Goal: Task Accomplishment & Management: Manage account settings

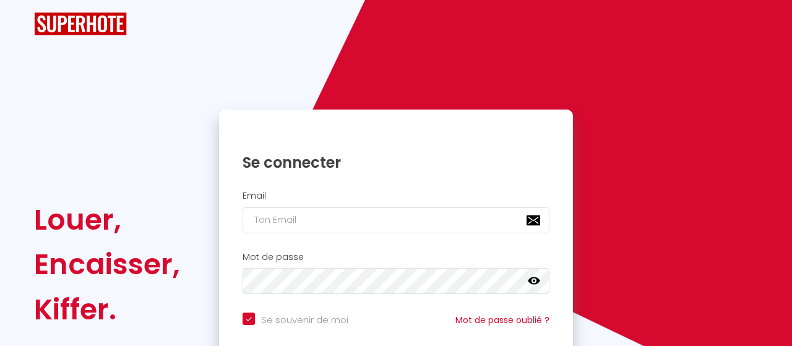
checkbox input "true"
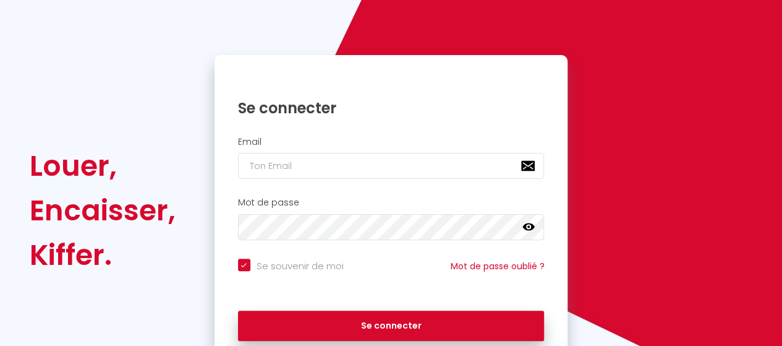
scroll to position [124, 0]
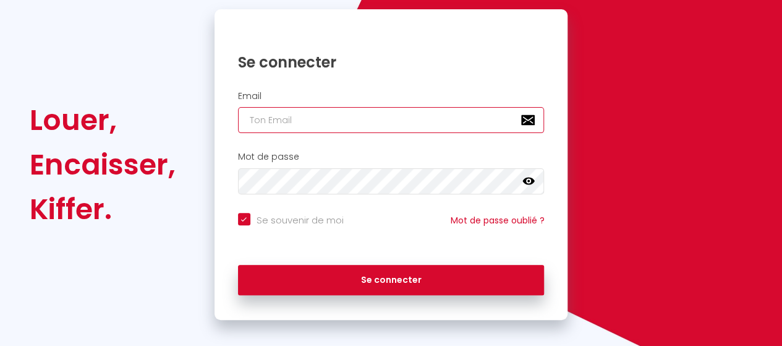
click at [414, 120] on input "email" at bounding box center [391, 120] width 307 height 26
type input "[EMAIL_ADDRESS][DOMAIN_NAME]"
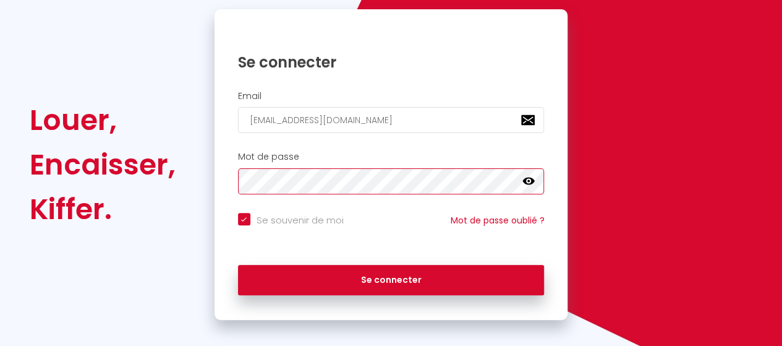
scroll to position [0, 0]
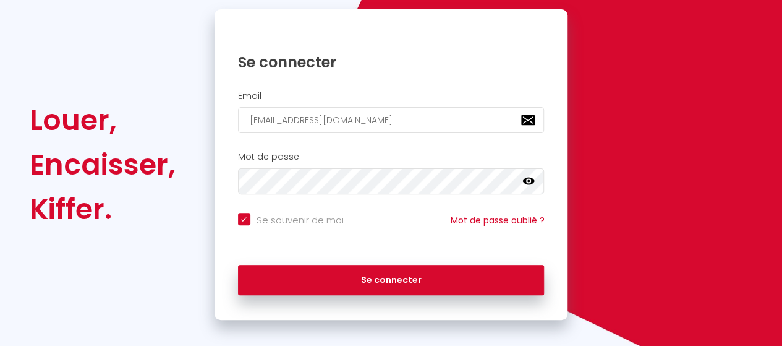
click at [525, 181] on icon at bounding box center [529, 180] width 12 height 7
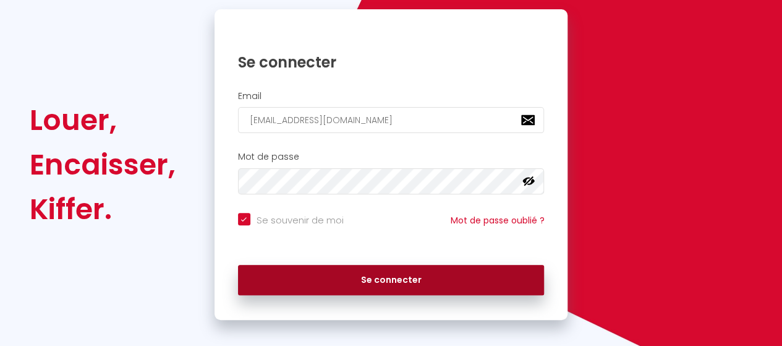
click at [406, 280] on button "Se connecter" at bounding box center [391, 280] width 307 height 31
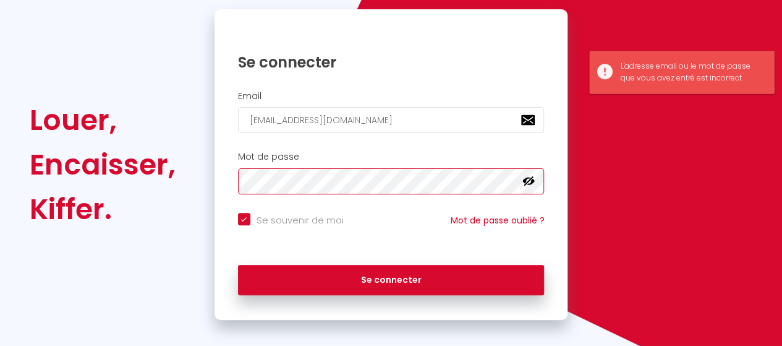
click at [238, 265] on button "Se connecter" at bounding box center [391, 280] width 307 height 31
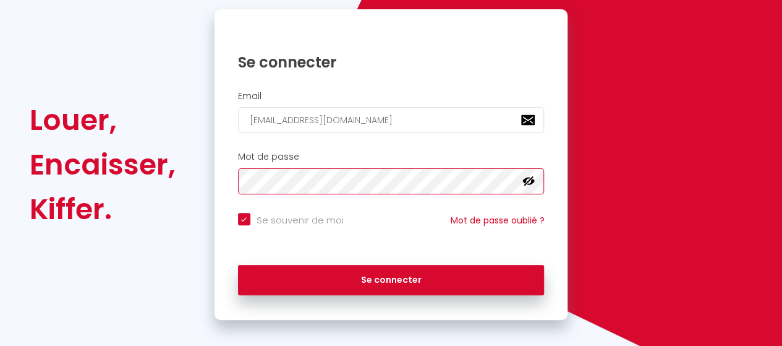
click at [238, 265] on button "Se connecter" at bounding box center [391, 280] width 307 height 31
checkbox input "true"
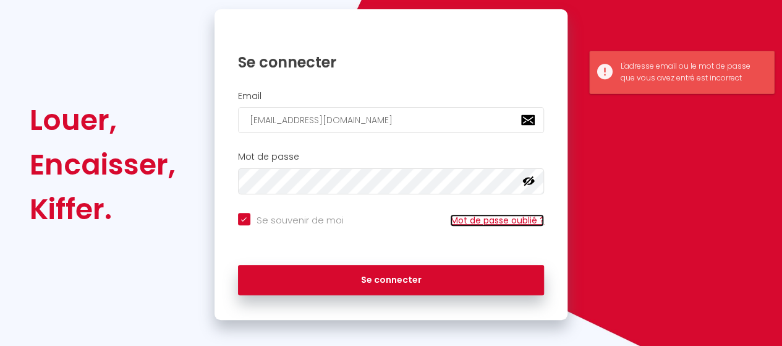
click at [500, 218] on link "Mot de passe oublié ?" at bounding box center [497, 220] width 94 height 12
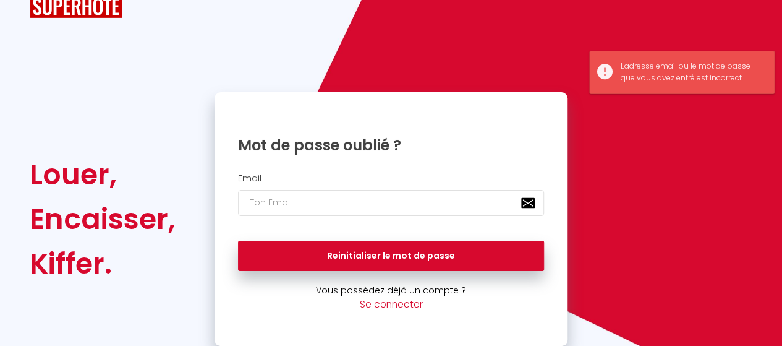
scroll to position [16, 0]
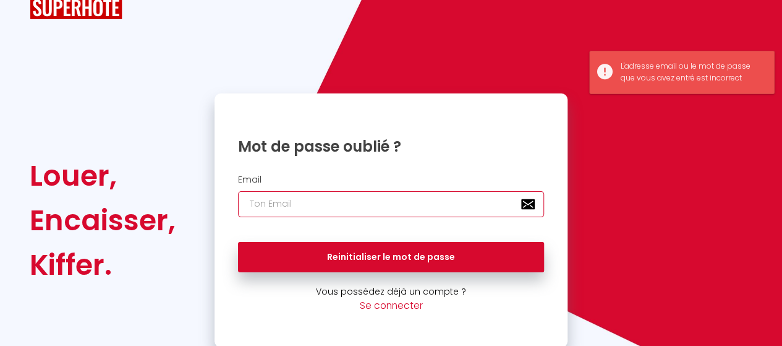
click at [373, 195] on input "email" at bounding box center [391, 204] width 307 height 26
click at [370, 209] on input "email" at bounding box center [391, 204] width 307 height 26
click at [274, 202] on input "email" at bounding box center [391, 204] width 307 height 26
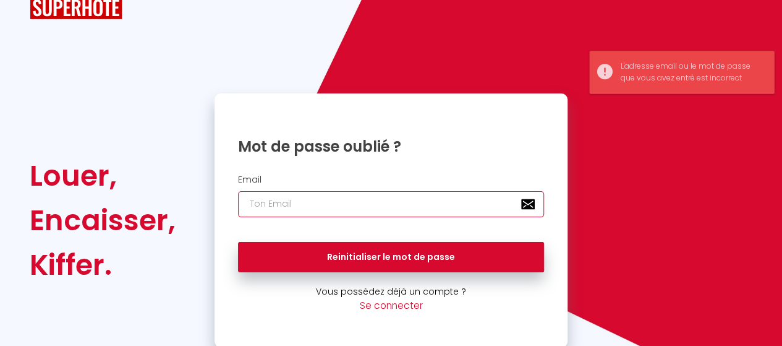
type input "[EMAIL_ADDRESS][DOMAIN_NAME]"
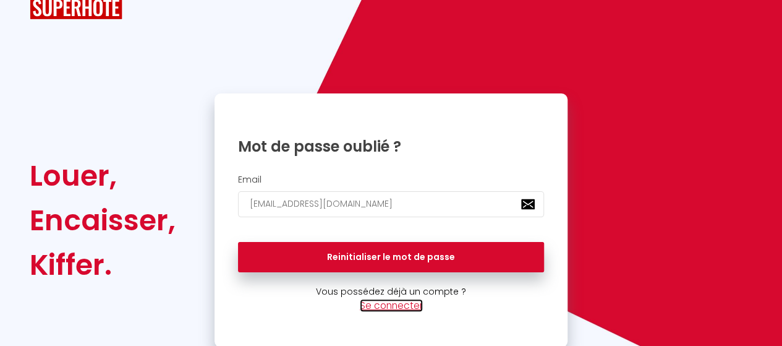
click at [386, 305] on link "Se connecter" at bounding box center [391, 305] width 63 height 13
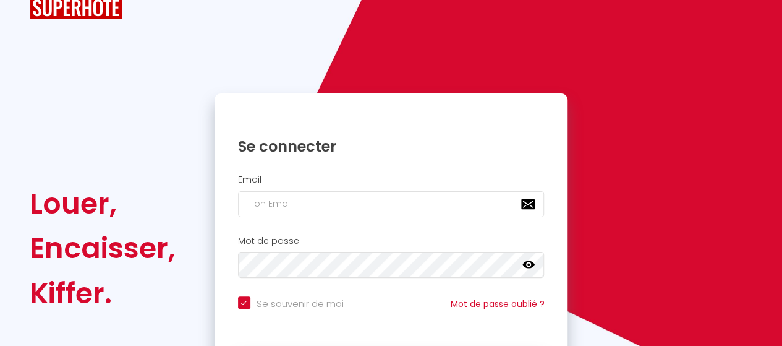
checkbox input "true"
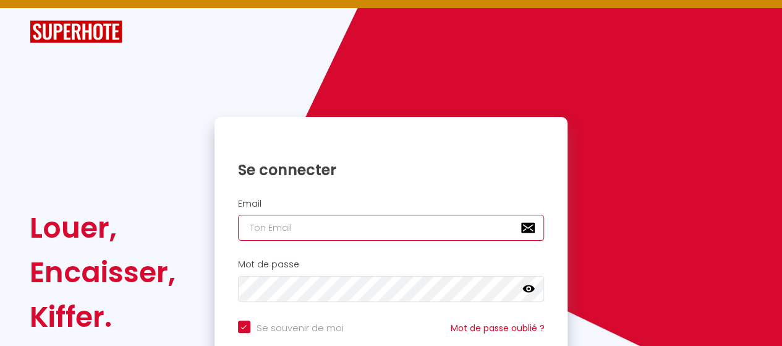
click at [343, 224] on input "email" at bounding box center [391, 228] width 307 height 26
type input "[EMAIL_ADDRESS][DOMAIN_NAME]"
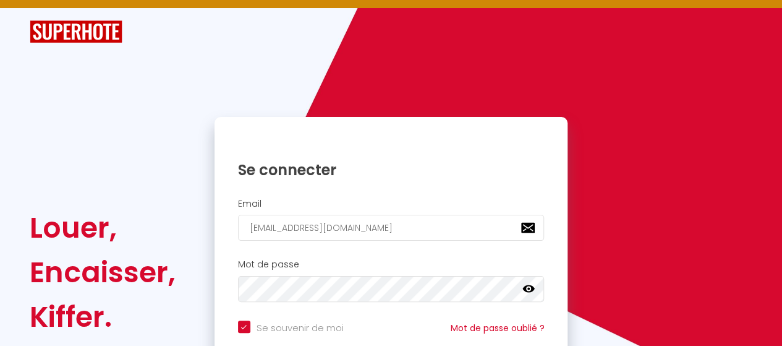
click at [531, 286] on icon at bounding box center [529, 288] width 12 height 7
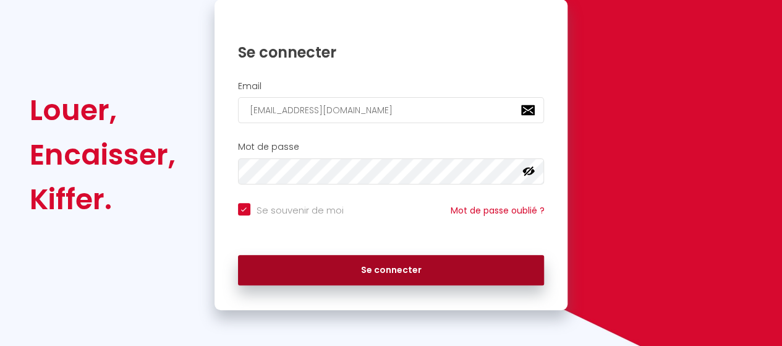
click at [419, 275] on button "Se connecter" at bounding box center [391, 270] width 307 height 31
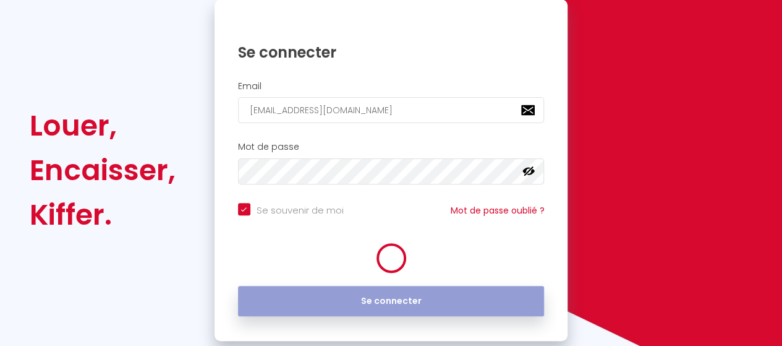
scroll to position [134, 0]
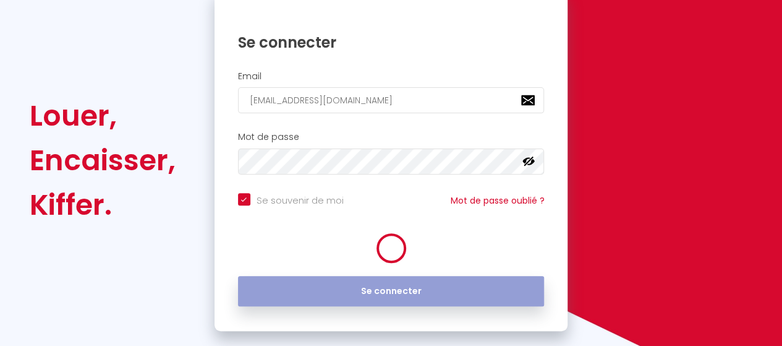
checkbox input "true"
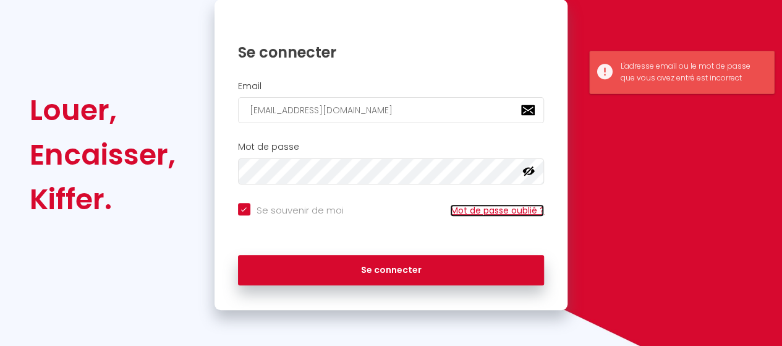
click at [498, 209] on link "Mot de passe oublié ?" at bounding box center [497, 210] width 94 height 12
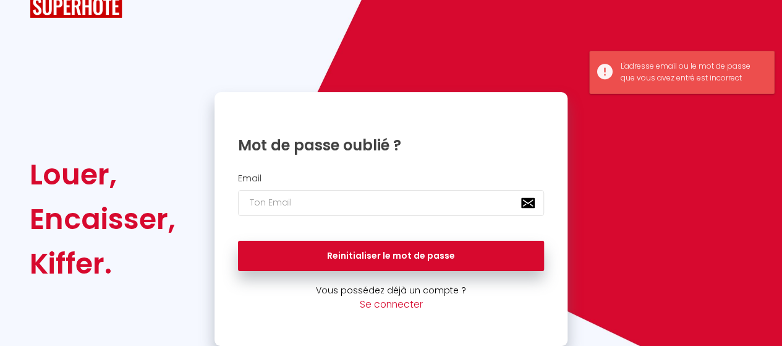
scroll to position [16, 0]
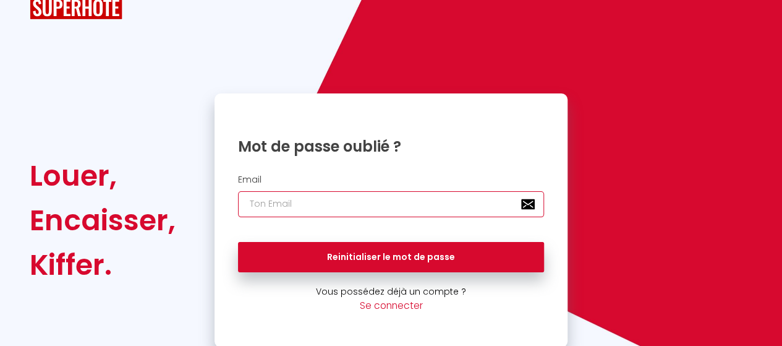
click at [282, 198] on input "email" at bounding box center [391, 204] width 307 height 26
type input "[EMAIL_ADDRESS][DOMAIN_NAME]"
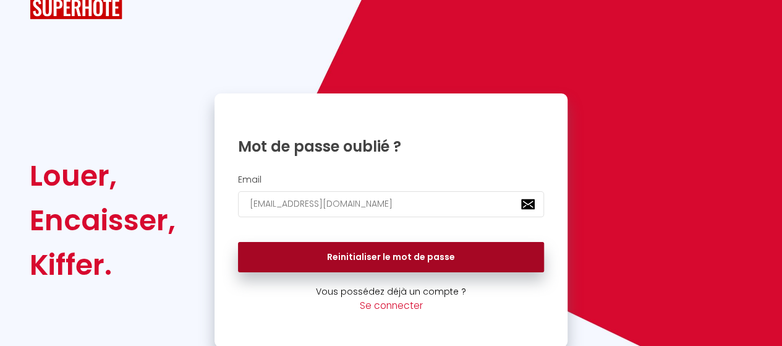
click at [344, 257] on button "Reinitialiser le mot de passe" at bounding box center [391, 257] width 307 height 31
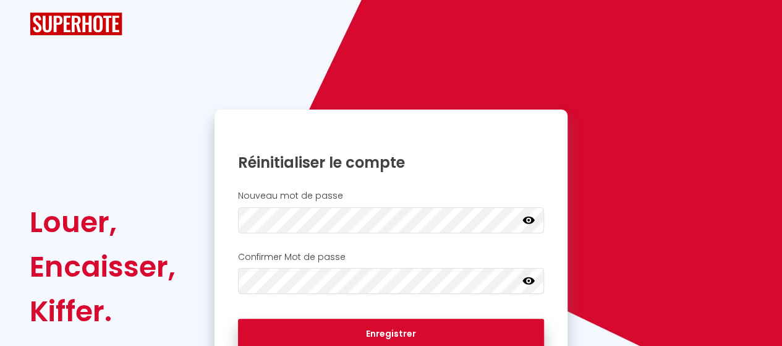
click at [528, 218] on icon at bounding box center [529, 219] width 12 height 7
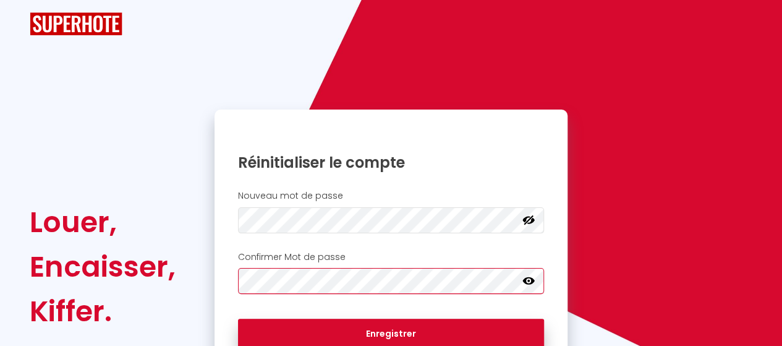
click at [147, 278] on div "Louer, Encaisser, Kiffer. Réinitialiser le compte Nouveau mot de passe Votre mo…" at bounding box center [391, 266] width 740 height 315
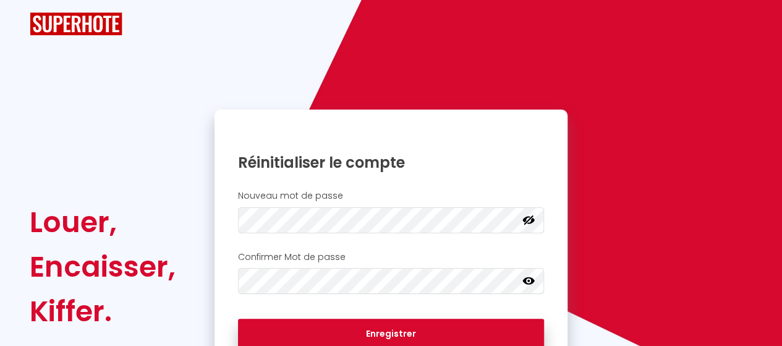
click at [529, 279] on icon at bounding box center [529, 281] width 12 height 12
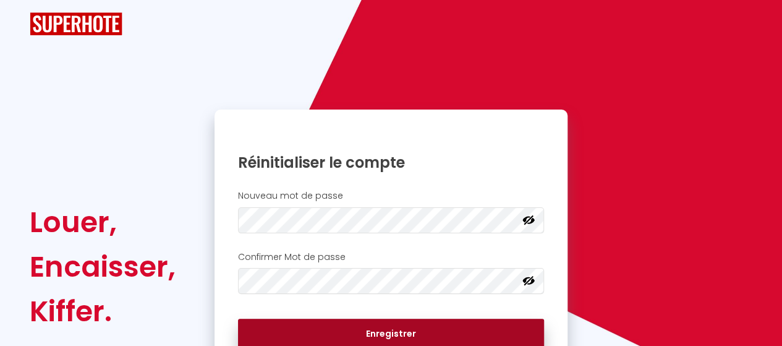
click at [449, 333] on button "Enregistrer" at bounding box center [391, 333] width 307 height 31
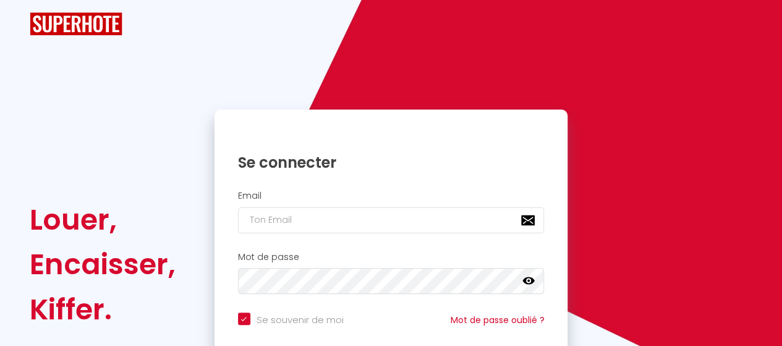
checkbox input "true"
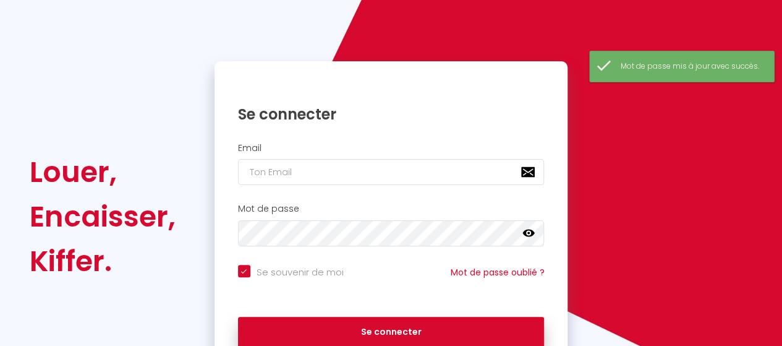
scroll to position [134, 0]
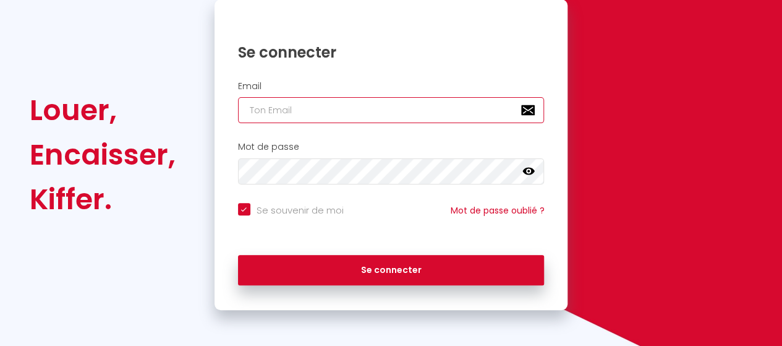
type input "[EMAIL_ADDRESS][DOMAIN_NAME]"
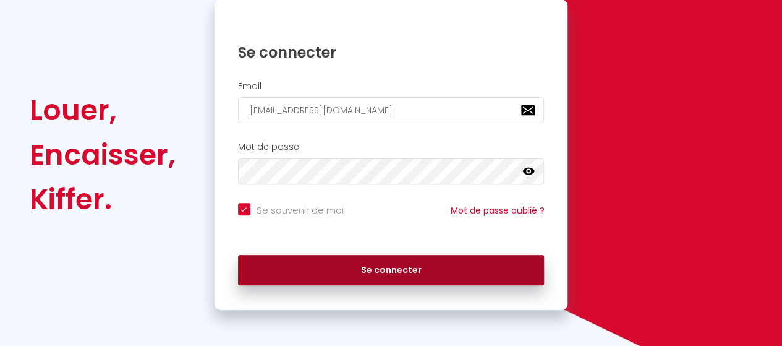
click at [439, 267] on button "Se connecter" at bounding box center [391, 270] width 307 height 31
checkbox input "true"
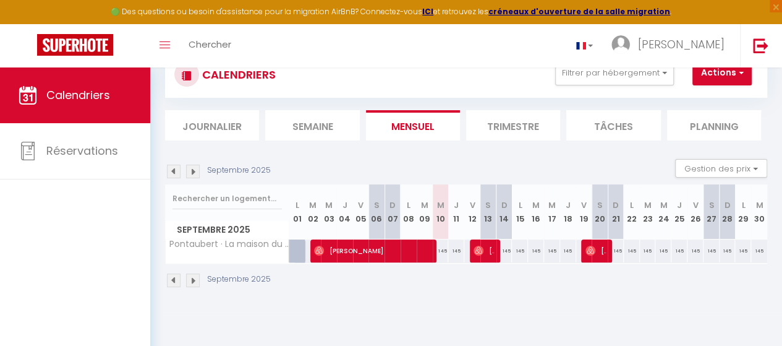
scroll to position [62, 0]
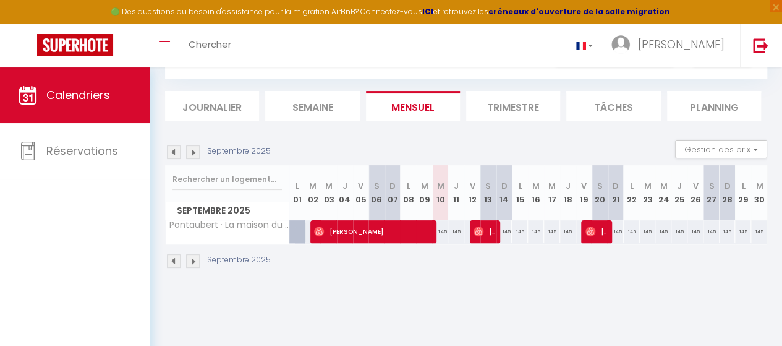
click at [531, 228] on div "145" at bounding box center [536, 231] width 16 height 23
type input "145"
type input "[DATE] Septembre 2025"
type input "Mer 17 Septembre 2025"
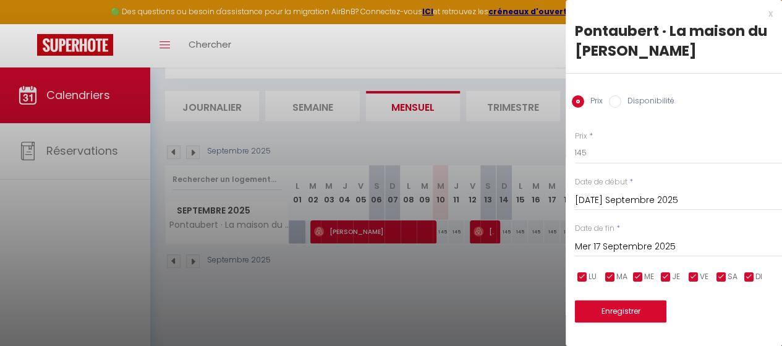
click at [618, 100] on input "Disponibilité" at bounding box center [615, 101] width 12 height 12
radio input "true"
radio input "false"
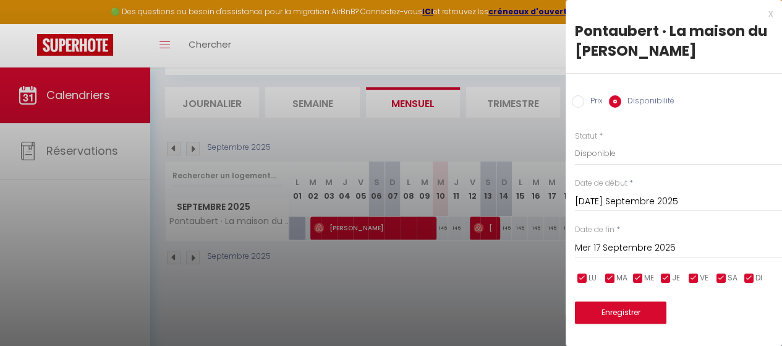
scroll to position [67, 0]
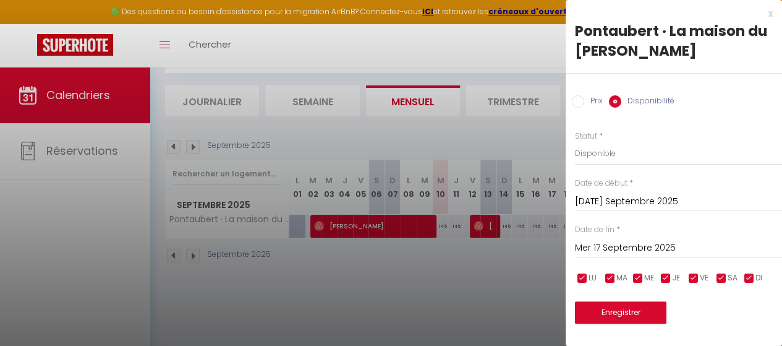
click at [620, 240] on input "Mer 17 Septembre 2025" at bounding box center [678, 248] width 207 height 16
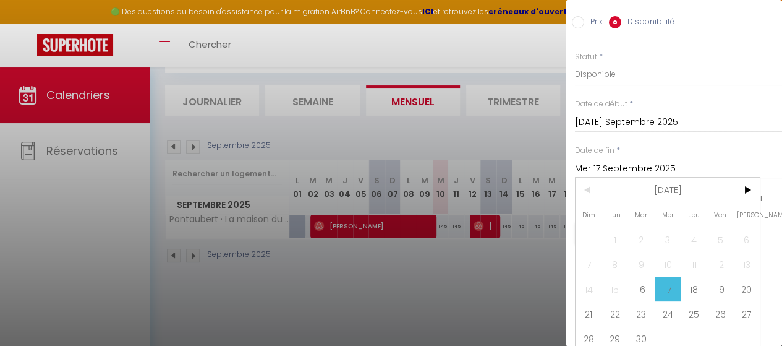
scroll to position [93, 0]
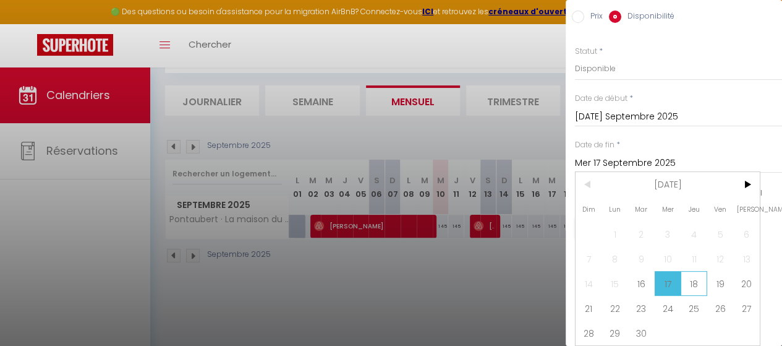
click at [695, 273] on span "18" at bounding box center [694, 283] width 27 height 25
type input "Jeu 18 Septembre 2025"
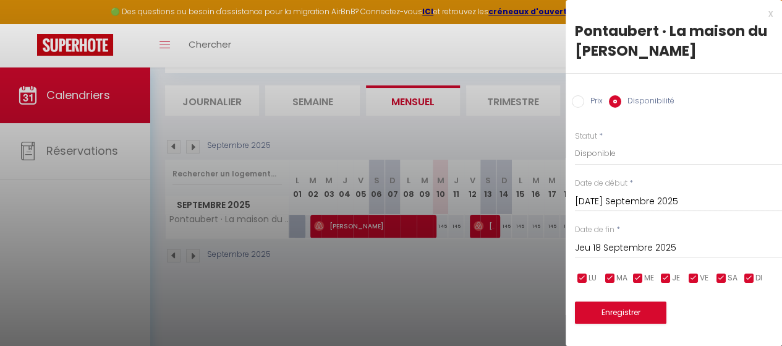
scroll to position [5, 0]
click at [644, 305] on button "Enregistrer" at bounding box center [621, 312] width 92 height 22
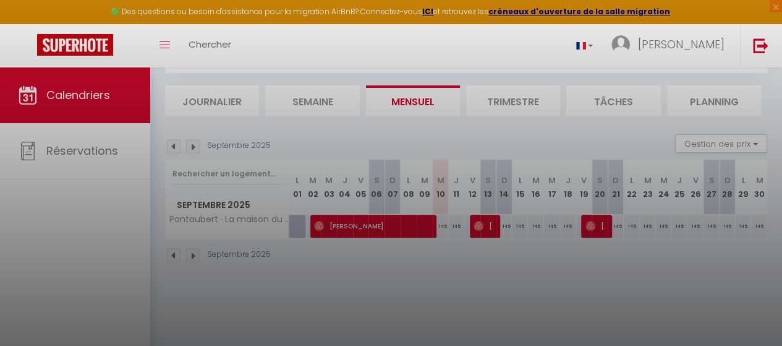
click at [77, 147] on div at bounding box center [391, 173] width 782 height 346
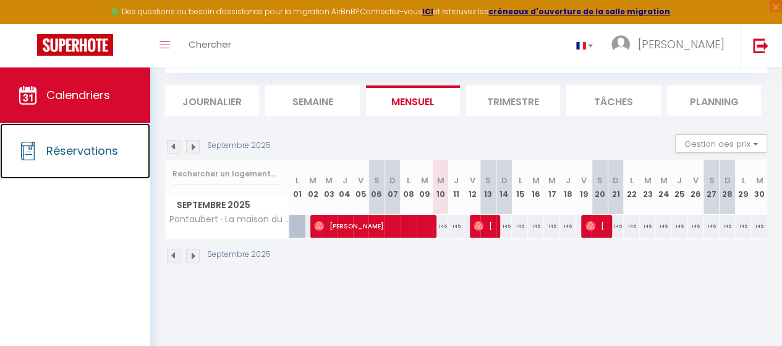
click at [77, 147] on span "Réservations" at bounding box center [82, 150] width 72 height 15
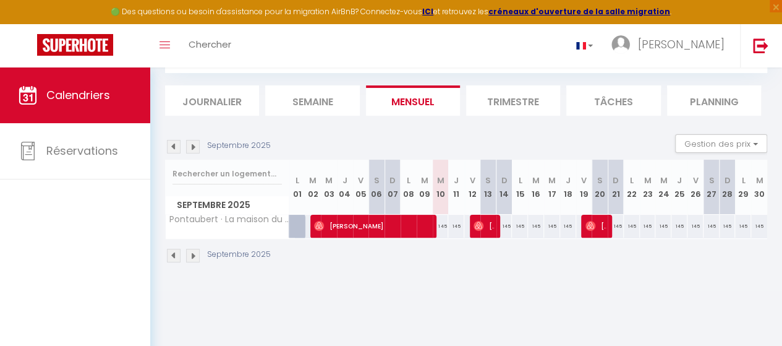
select select "not_cancelled"
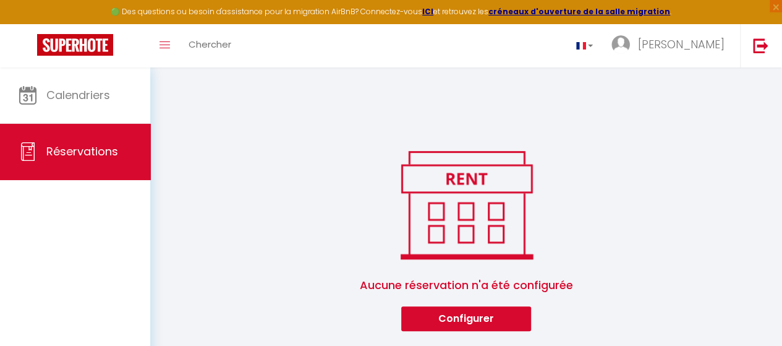
scroll to position [630, 0]
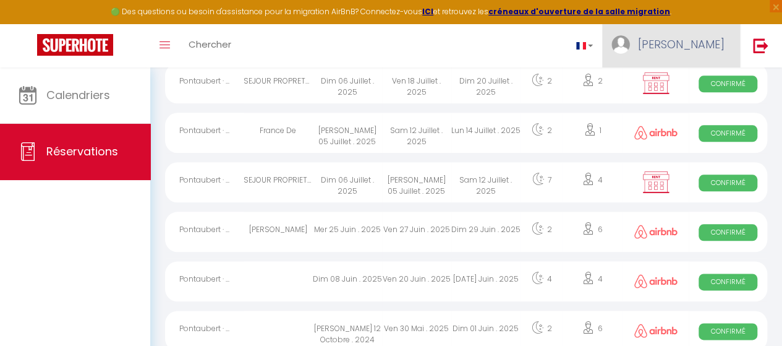
click at [708, 43] on span "[PERSON_NAME]" at bounding box center [681, 43] width 87 height 15
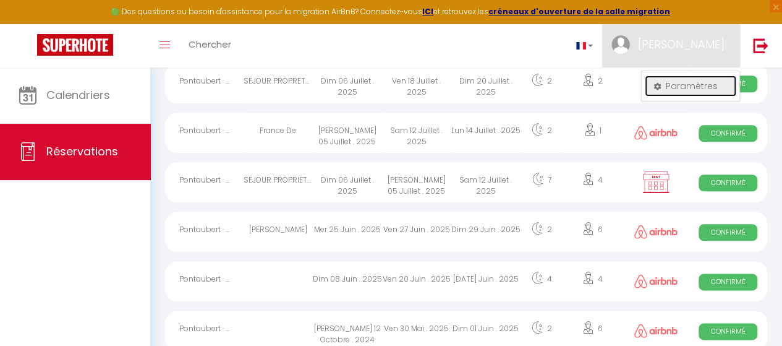
click at [695, 88] on link "Paramètres" at bounding box center [691, 85] width 92 height 21
select select "fr"
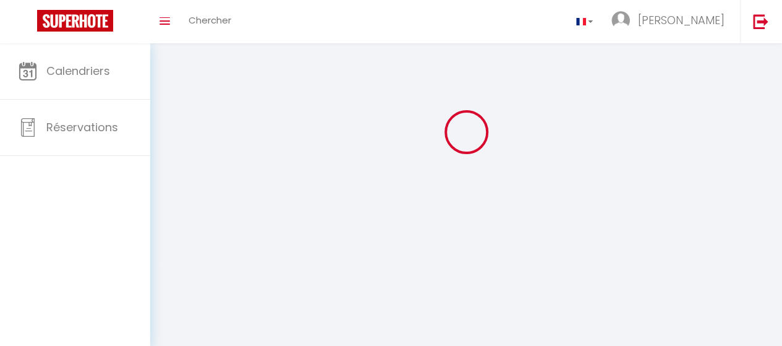
scroll to position [43, 0]
select select
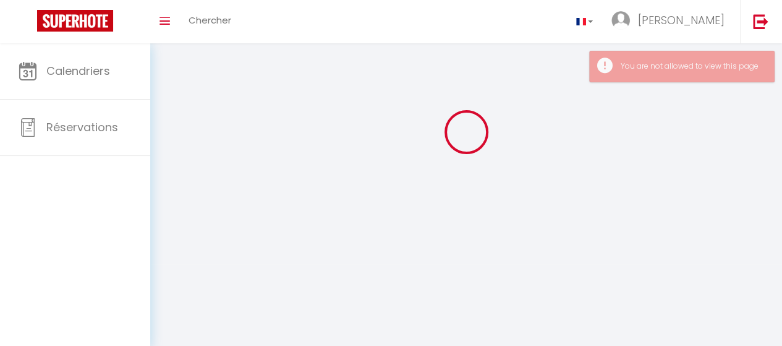
type input "[PERSON_NAME]"
type input "Legeay"
select select
select select "28"
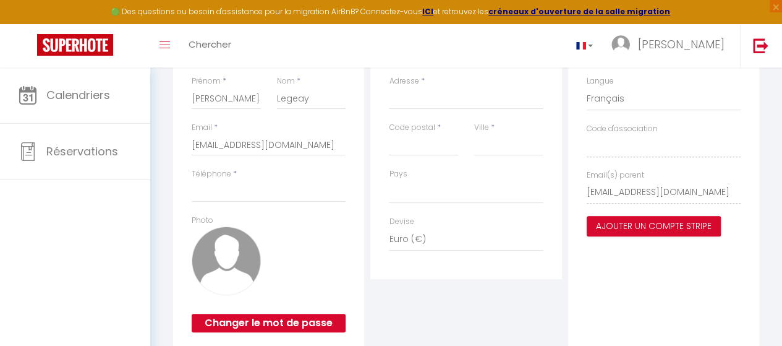
scroll to position [218, 0]
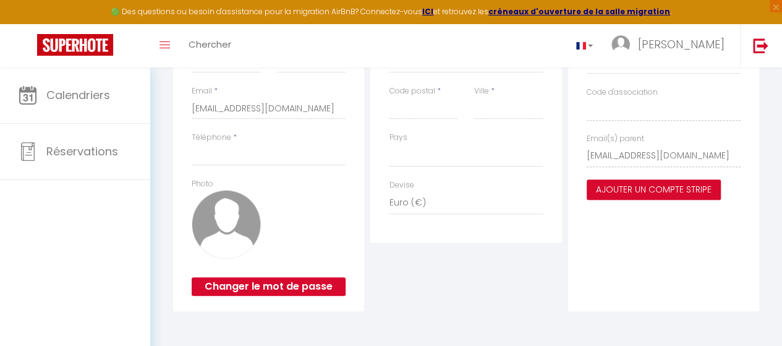
click at [620, 191] on button "Ajouter un compte Stripe" at bounding box center [654, 189] width 134 height 21
select select
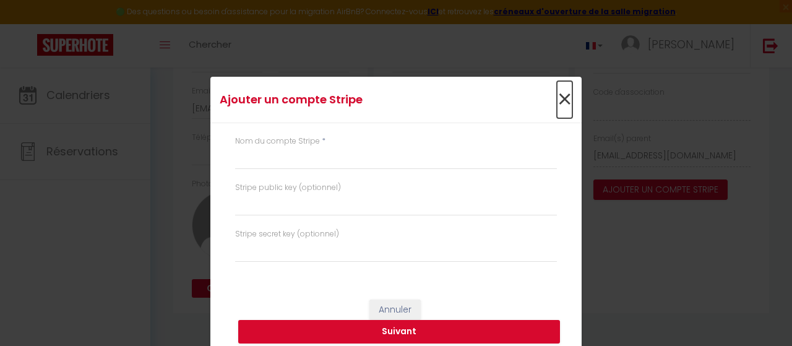
click at [562, 101] on span "×" at bounding box center [564, 99] width 15 height 37
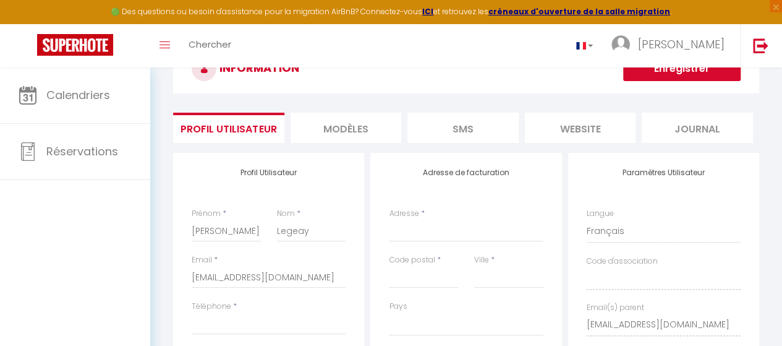
scroll to position [0, 0]
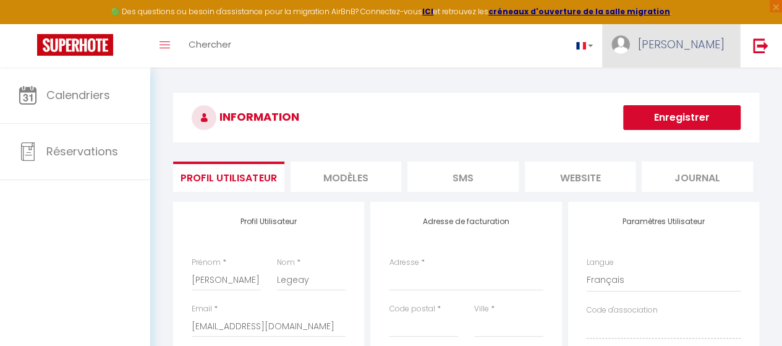
click at [696, 41] on span "[PERSON_NAME]" at bounding box center [681, 43] width 87 height 15
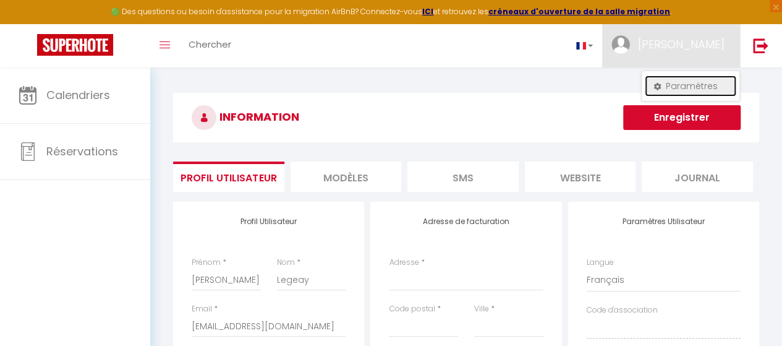
click at [683, 82] on link "Paramètres" at bounding box center [691, 85] width 92 height 21
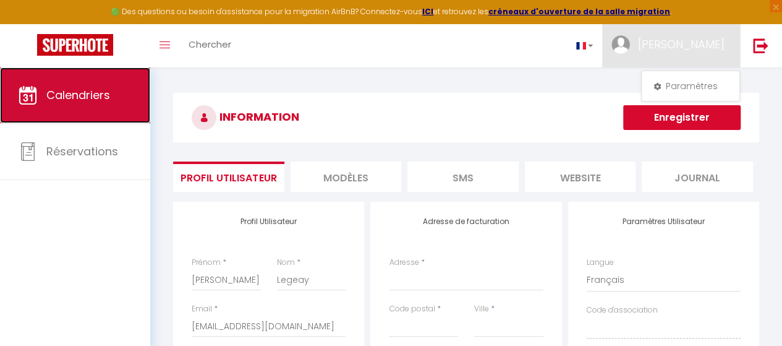
click at [80, 96] on span "Calendriers" at bounding box center [78, 94] width 64 height 15
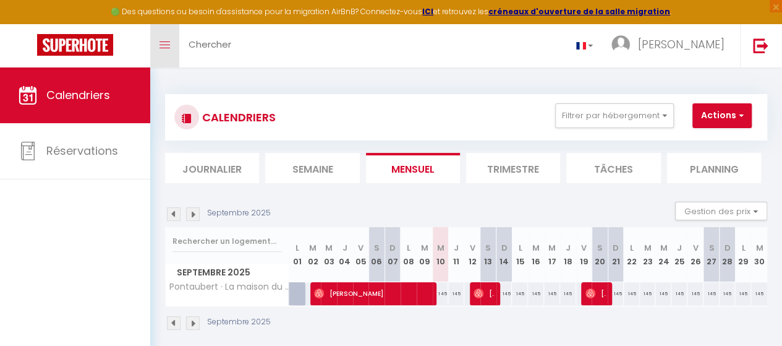
click at [170, 38] on link "Toggle menubar" at bounding box center [164, 45] width 29 height 43
click at [165, 41] on icon "Toggle menubar" at bounding box center [165, 44] width 11 height 7
click at [745, 116] on button "Actions" at bounding box center [722, 115] width 59 height 25
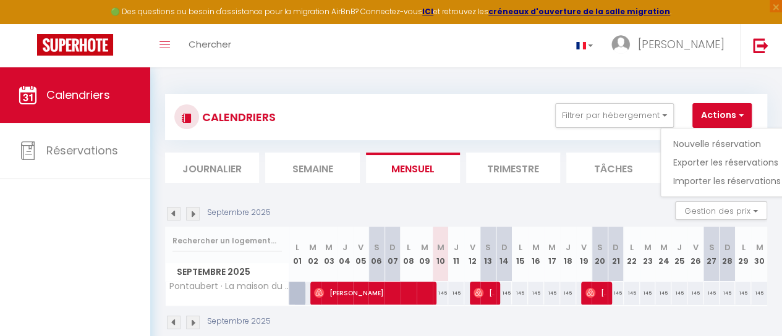
click at [534, 291] on div "145" at bounding box center [536, 293] width 16 height 23
type input "145"
type input "[DATE] Septembre 2025"
type input "Mer 17 Septembre 2025"
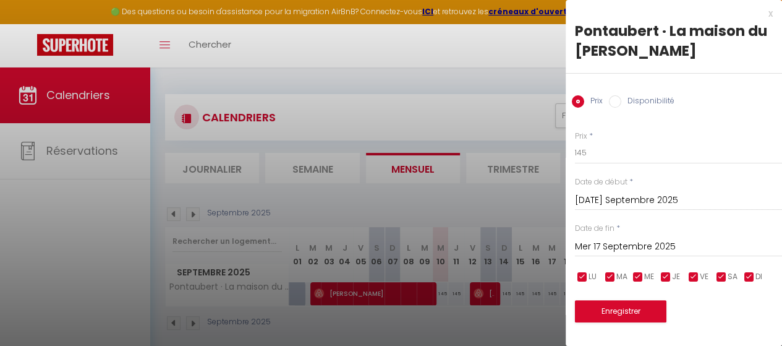
click at [761, 14] on div "x" at bounding box center [669, 13] width 207 height 15
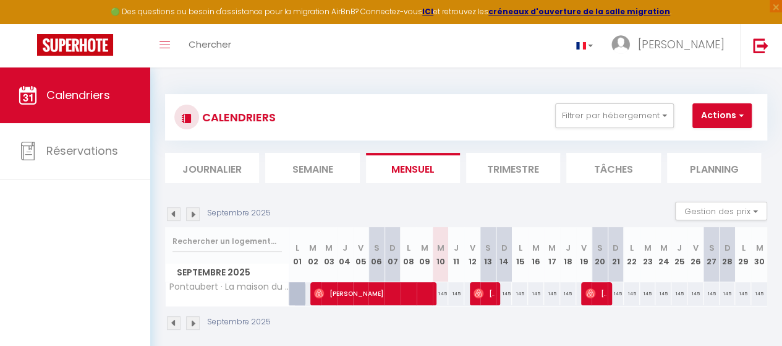
scroll to position [67, 0]
